Goal: Complete application form

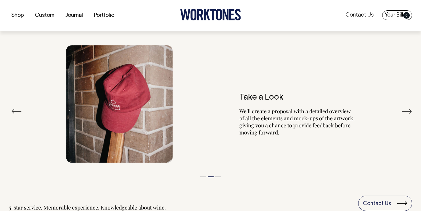
click at [394, 14] on link "Your Bill 0" at bounding box center [397, 15] width 30 height 10
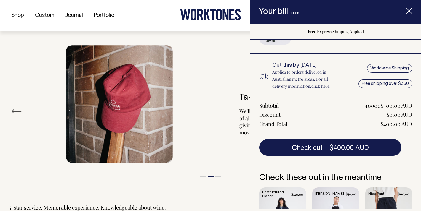
scroll to position [268, 0]
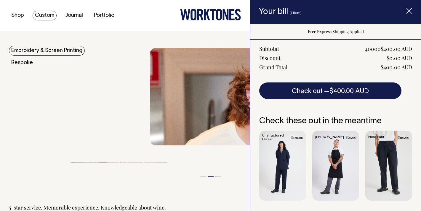
click at [43, 18] on link "Custom" at bounding box center [45, 16] width 24 height 10
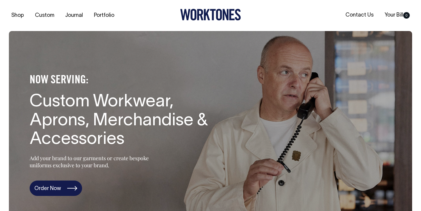
click at [64, 185] on link "Order Now" at bounding box center [56, 188] width 52 height 15
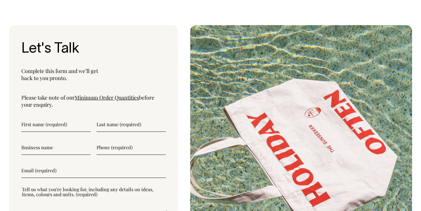
scroll to position [1933, 0]
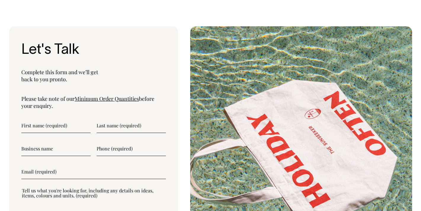
click at [97, 101] on link "Minimum Order Quantities" at bounding box center [107, 98] width 64 height 7
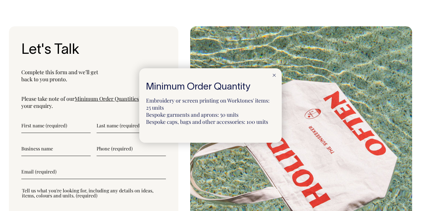
click at [37, 127] on div at bounding box center [210, 105] width 421 height 211
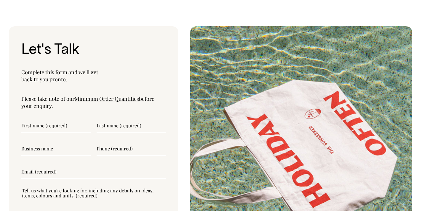
click at [37, 127] on input"] "text" at bounding box center [55, 125] width 69 height 15
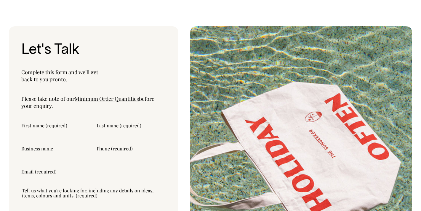
click at [35, 128] on input"] "text" at bounding box center [55, 125] width 69 height 15
type input"] "[PERSON_NAME]"
type input"] "0400654306"
type input"] "[EMAIL_ADDRESS][DOMAIN_NAME]"
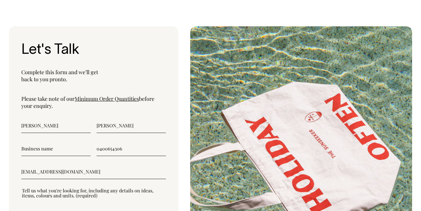
click at [31, 151] on input"] "text" at bounding box center [55, 148] width 69 height 15
type input"] "The Rifle Club"
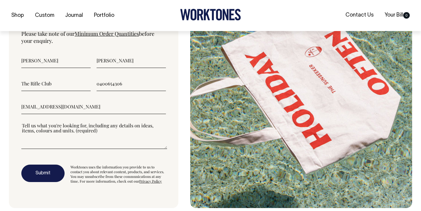
scroll to position [1999, 0]
click at [28, 146] on textarea"] at bounding box center [94, 135] width 146 height 27
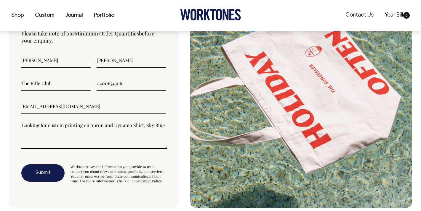
click at [164, 127] on textarea"] "Looking for custom printing on Apron and Dynamo Shirt, Sky Blue" at bounding box center [94, 135] width 146 height 27
click at [102, 128] on textarea"] "Looking for custom printing on Apron and Dynamo Shirt, Sky Blue" at bounding box center [94, 135] width 146 height 27
click at [22, 133] on textarea"] "Looking for custom printing on Apron (Navy) and Dynamo Shirt, Sky Blue" at bounding box center [94, 135] width 146 height 27
click at [41, 134] on textarea"] "Looking for custom printing on Apron (Navy) and Dynamo Shirt, (Sky Blue" at bounding box center [94, 135] width 146 height 27
click at [159, 129] on textarea"] "Looking for custom printing on Apron (Navy) and Dynamo Shirt, (Sky Blue)" at bounding box center [94, 135] width 146 height 27
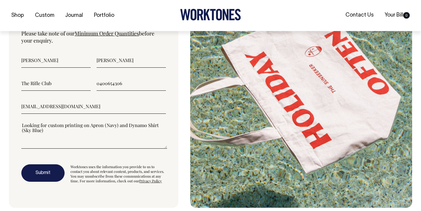
click at [50, 132] on textarea"] "Looking for custom printing on Apron (Navy) and Dynamo Shirt (Sky Blue)" at bounding box center [94, 135] width 146 height 27
type textarea"] "Looking for custom printing on Apron (Navy) and Dynamo Shirt (Sky Blue) Can you…"
click at [46, 175] on button "Submit" at bounding box center [42, 174] width 43 height 18
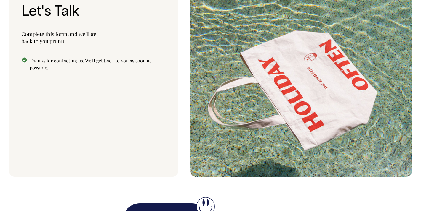
scroll to position [1971, 0]
